Goal: Information Seeking & Learning: Learn about a topic

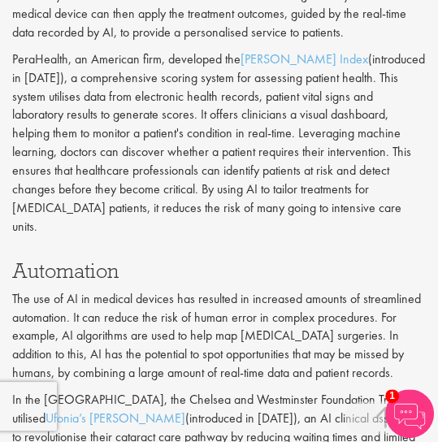
scroll to position [1765, 0]
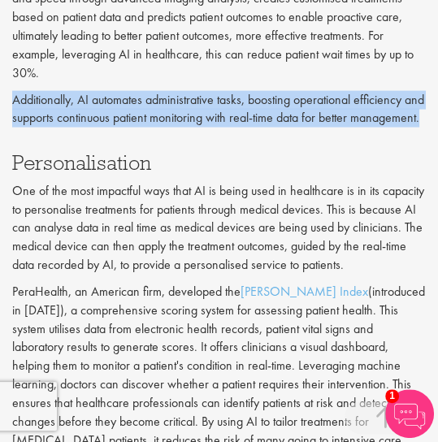
drag, startPoint x: 15, startPoint y: 95, endPoint x: 398, endPoint y: 137, distance: 385.3
click at [398, 128] on p "Additionally, AI automates administrative tasks, boosting operational efficienc…" at bounding box center [219, 109] width 414 height 37
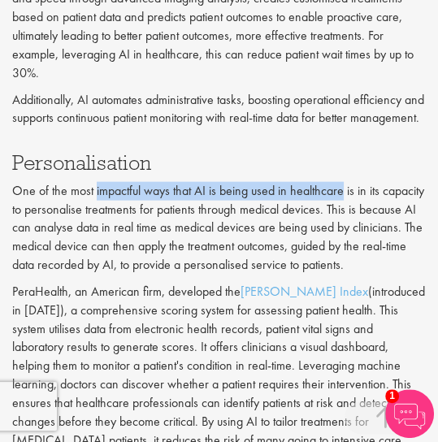
drag, startPoint x: 95, startPoint y: 208, endPoint x: 342, endPoint y: 205, distance: 246.4
click at [342, 205] on p "One of the most impactful ways that AI is being used in healthcare is in its ca…" at bounding box center [219, 228] width 414 height 93
copy p "impactful ways that AI is being used in healthcare"
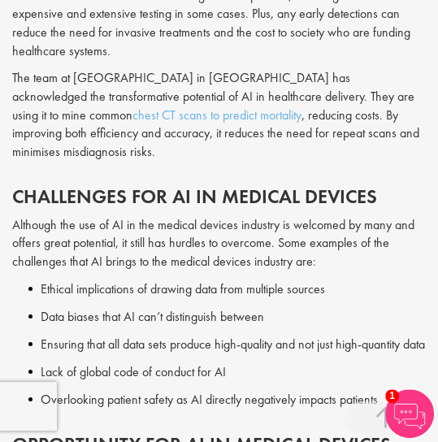
scroll to position [3113, 0]
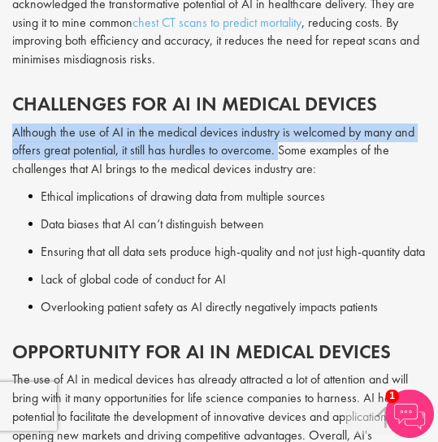
drag, startPoint x: 8, startPoint y: 113, endPoint x: 278, endPoint y: 135, distance: 270.8
copy p "Although the use of AI in the medical devices industry is welcomed by many and …"
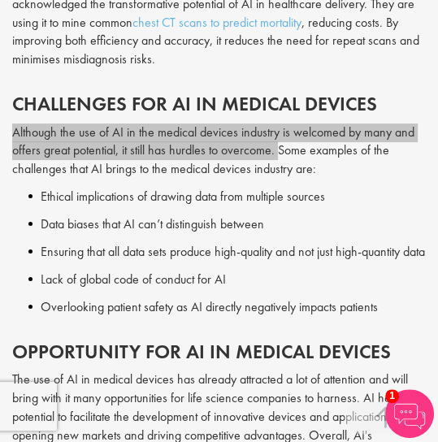
scroll to position [3205, 0]
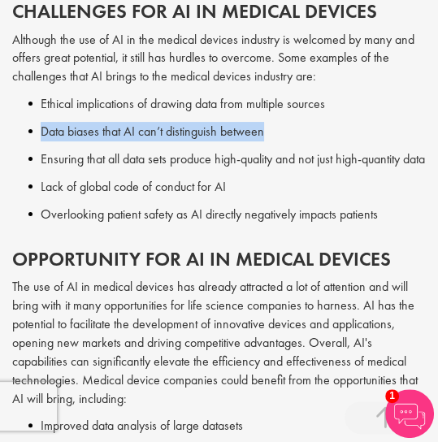
drag, startPoint x: 58, startPoint y: 111, endPoint x: 273, endPoint y: 111, distance: 215.5
click at [273, 122] on li "Data biases that AI can’t distinguish between" at bounding box center [227, 132] width 398 height 20
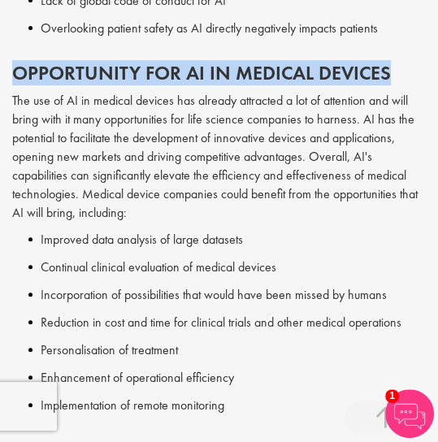
drag, startPoint x: 31, startPoint y: 74, endPoint x: 396, endPoint y: 73, distance: 365.1
click at [396, 73] on h2 "Opportunity for AI in Medical Devices" at bounding box center [219, 73] width 414 height 21
copy h2 "Opportunity for AI in Medical Devices"
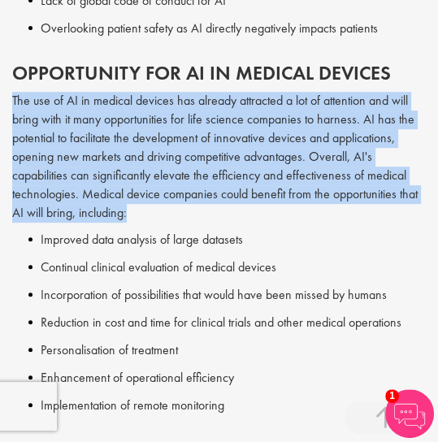
drag, startPoint x: 15, startPoint y: 102, endPoint x: 247, endPoint y: 208, distance: 255.8
click at [247, 208] on p "The use of AI in medical devices has already attracted a lot of attention and w…" at bounding box center [219, 157] width 414 height 130
click at [190, 211] on p "The use of AI in medical devices has already attracted a lot of attention and w…" at bounding box center [219, 157] width 414 height 130
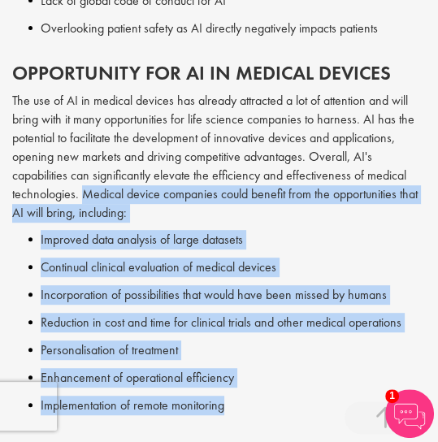
drag, startPoint x: 84, startPoint y: 187, endPoint x: 241, endPoint y: 401, distance: 265.2
click at [241, 401] on div "Opportunity for AI in Medical Devices The use of AI in medical devices has alre…" at bounding box center [219, 239] width 438 height 353
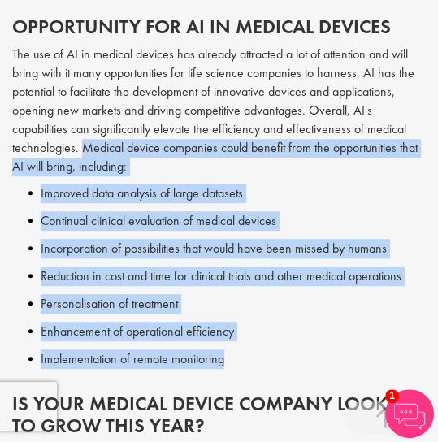
copy div "Medical device companies could benefit from the opportunities that AI will brin…"
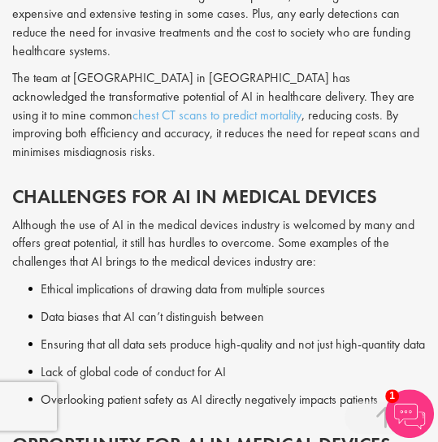
scroll to position [2787, 0]
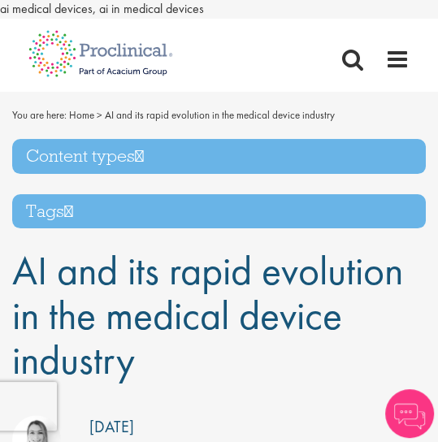
drag, startPoint x: 14, startPoint y: 260, endPoint x: 117, endPoint y: 311, distance: 114.9
click at [148, 375] on h1 "AI and its rapid evolution in the medical device industry" at bounding box center [219, 316] width 414 height 134
copy span "AI and its rapid evolution in the medical device industry"
